Goal: Transaction & Acquisition: Purchase product/service

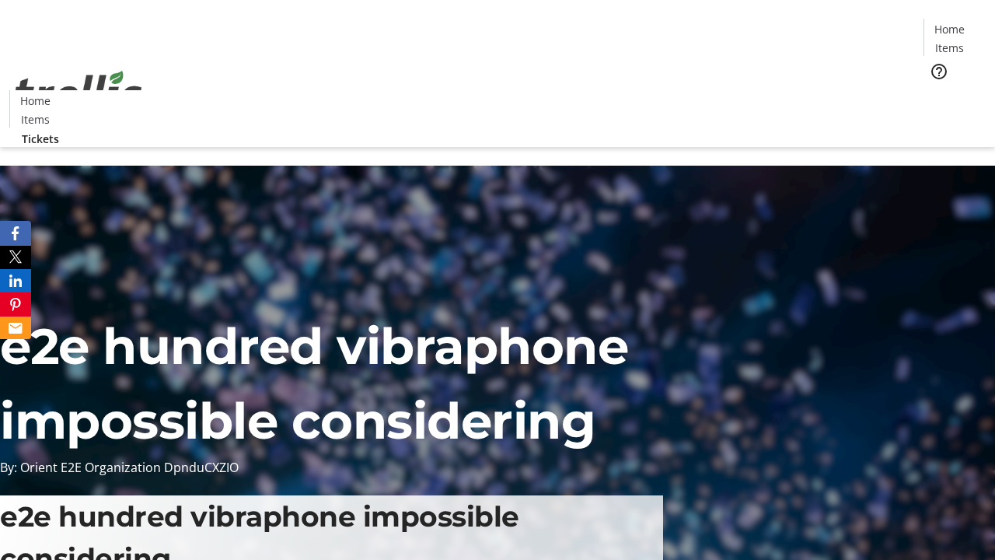
click at [936, 90] on span "Tickets" at bounding box center [954, 98] width 37 height 16
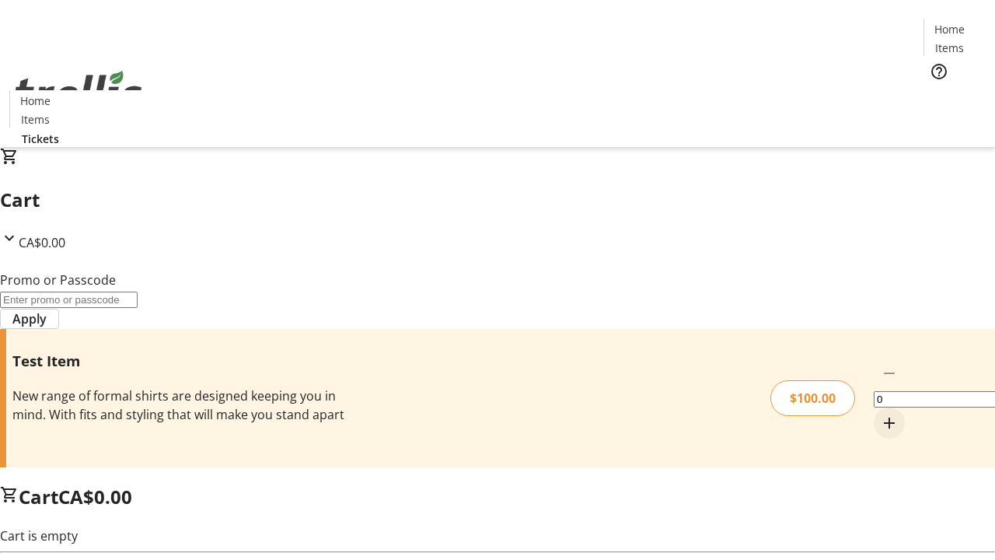
click at [880, 414] on mat-icon "Increment by one" at bounding box center [889, 423] width 19 height 19
type input "1"
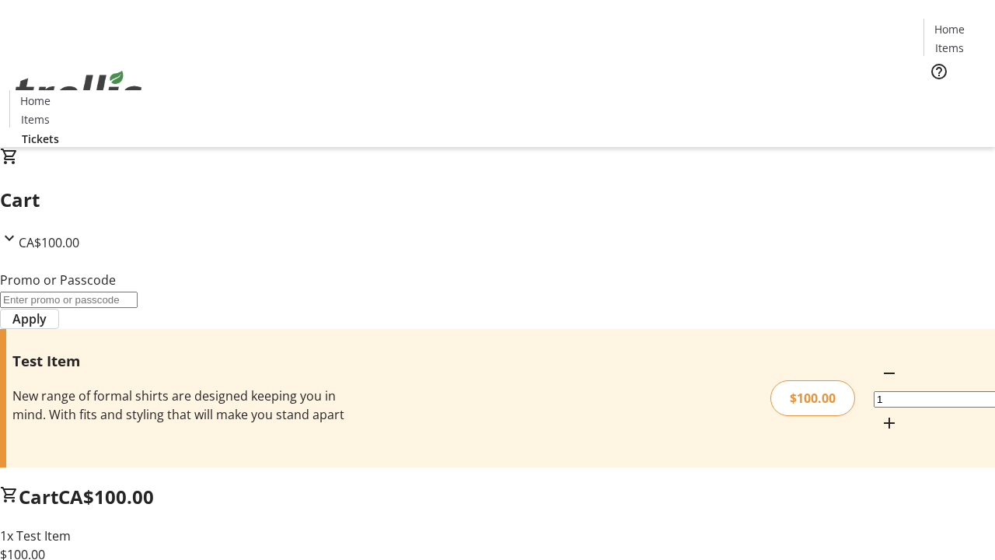
type input "PERCENT"
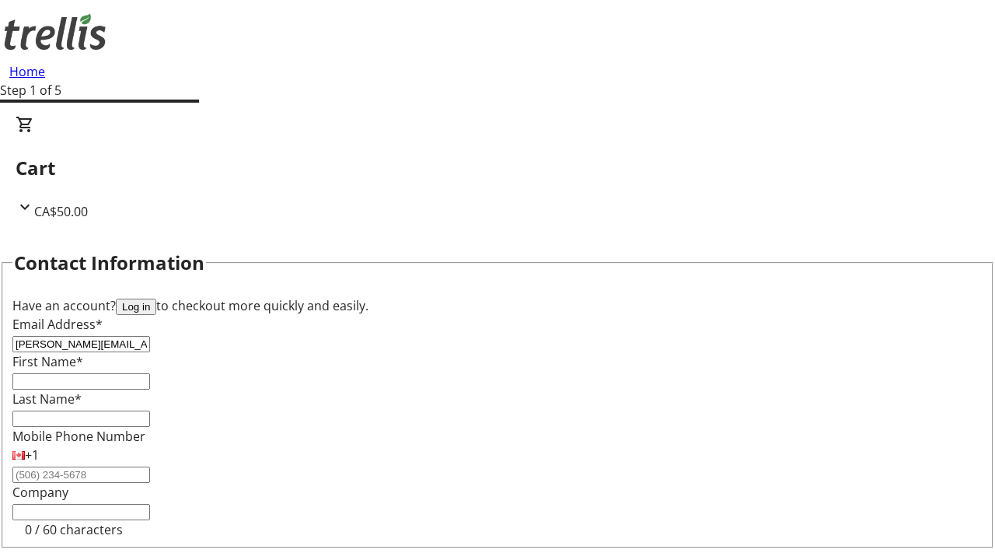
type input "[PERSON_NAME][EMAIL_ADDRESS][DOMAIN_NAME]"
type input "[PERSON_NAME]"
type input "Jast"
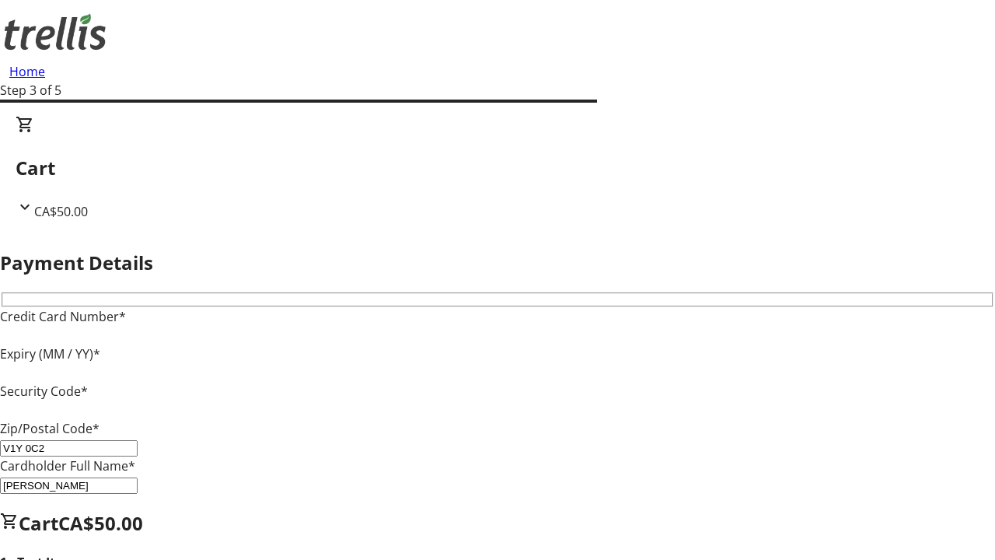
type input "V1Y 0C2"
